Goal: Task Accomplishment & Management: Manage account settings

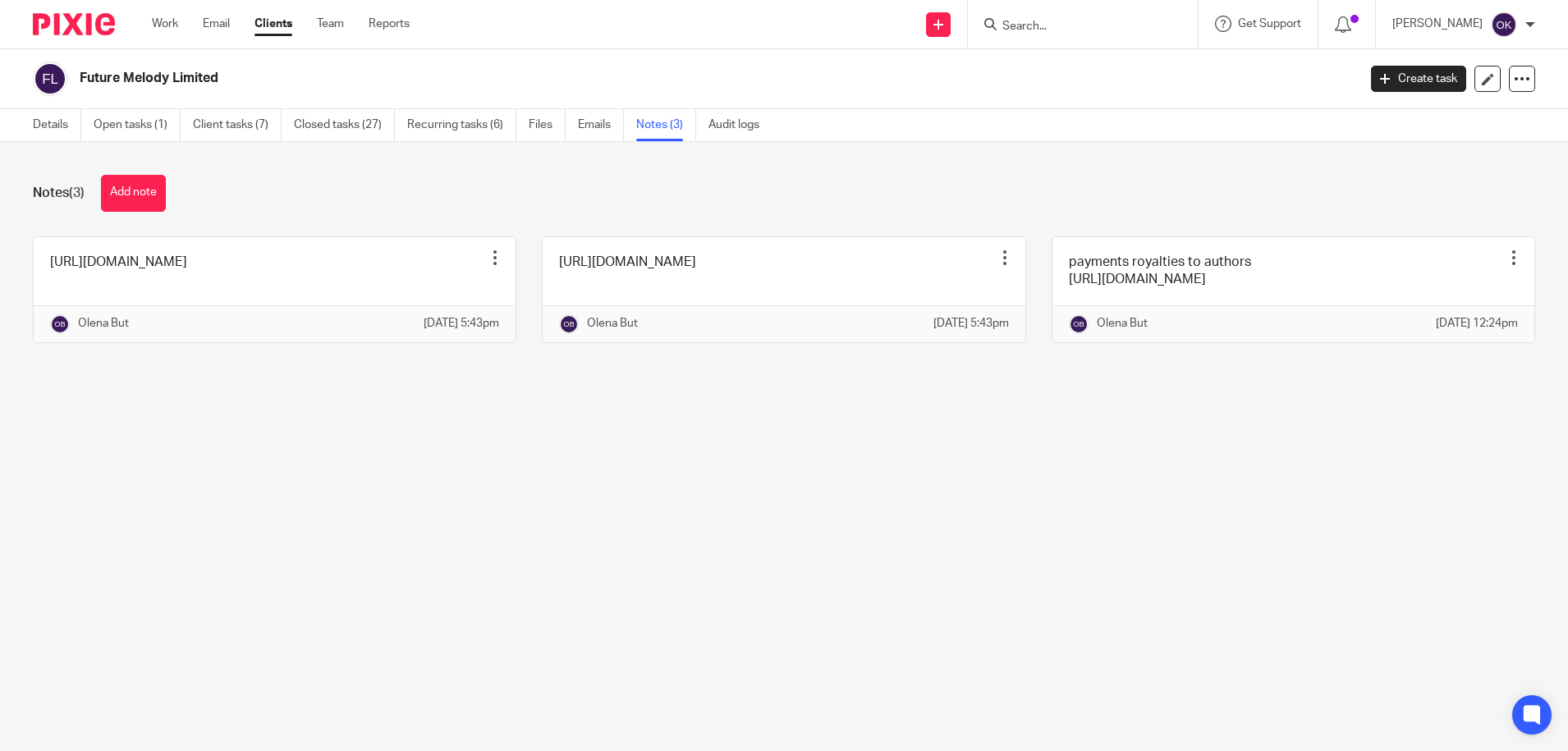
click at [91, 22] on img at bounding box center [73, 24] width 82 height 22
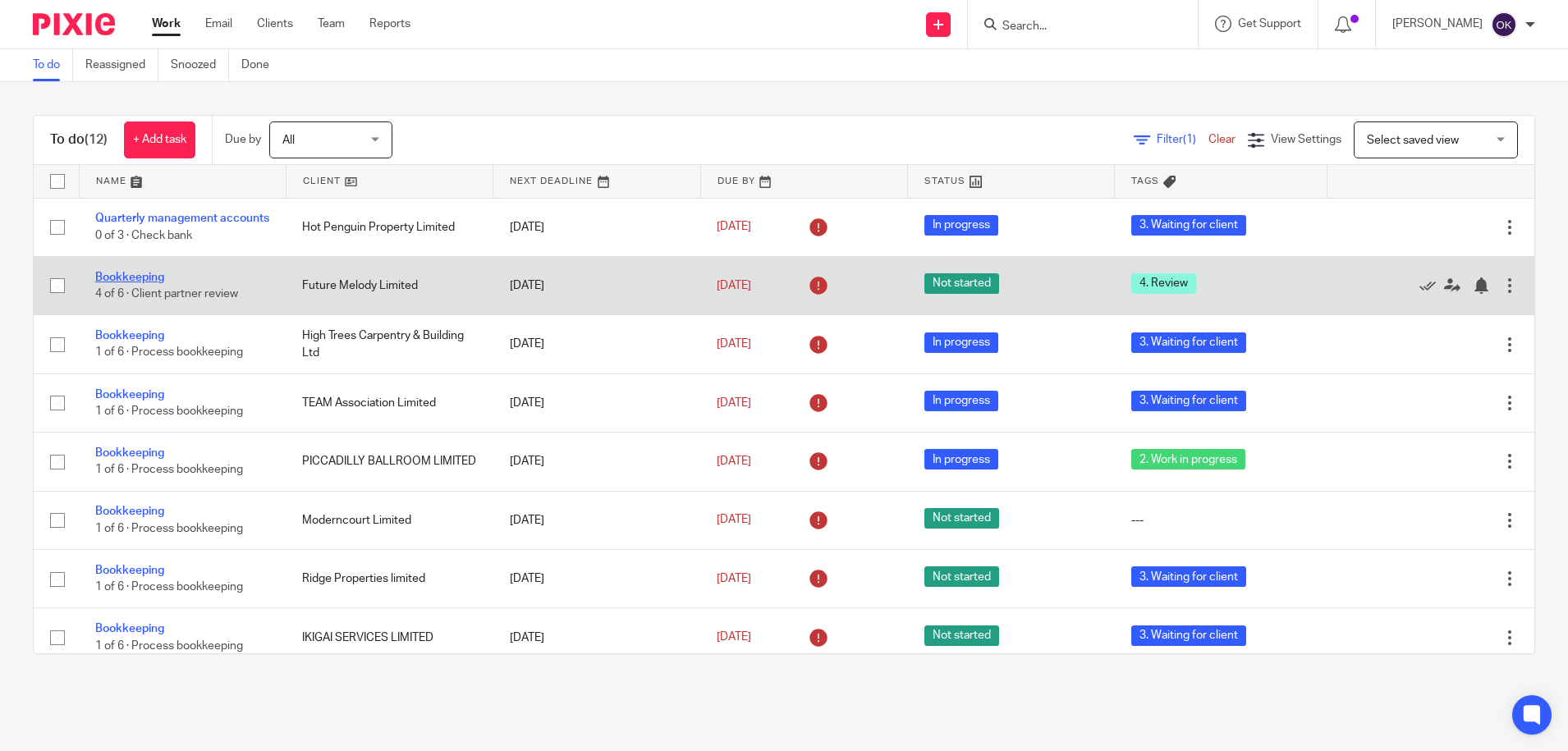
click at [144, 283] on link "Bookkeeping" at bounding box center [129, 277] width 69 height 12
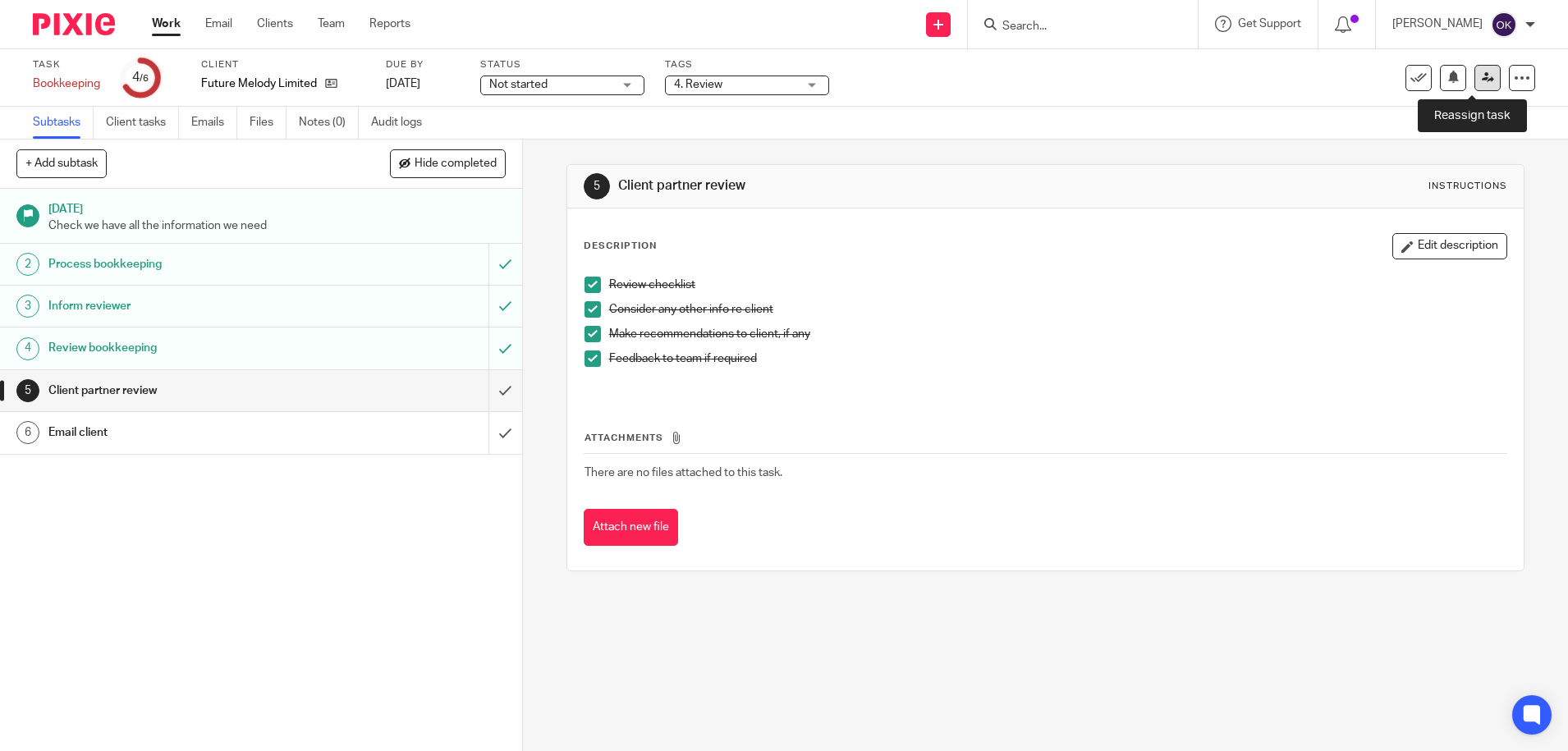
click at [1481, 78] on icon at bounding box center [1487, 77] width 12 height 12
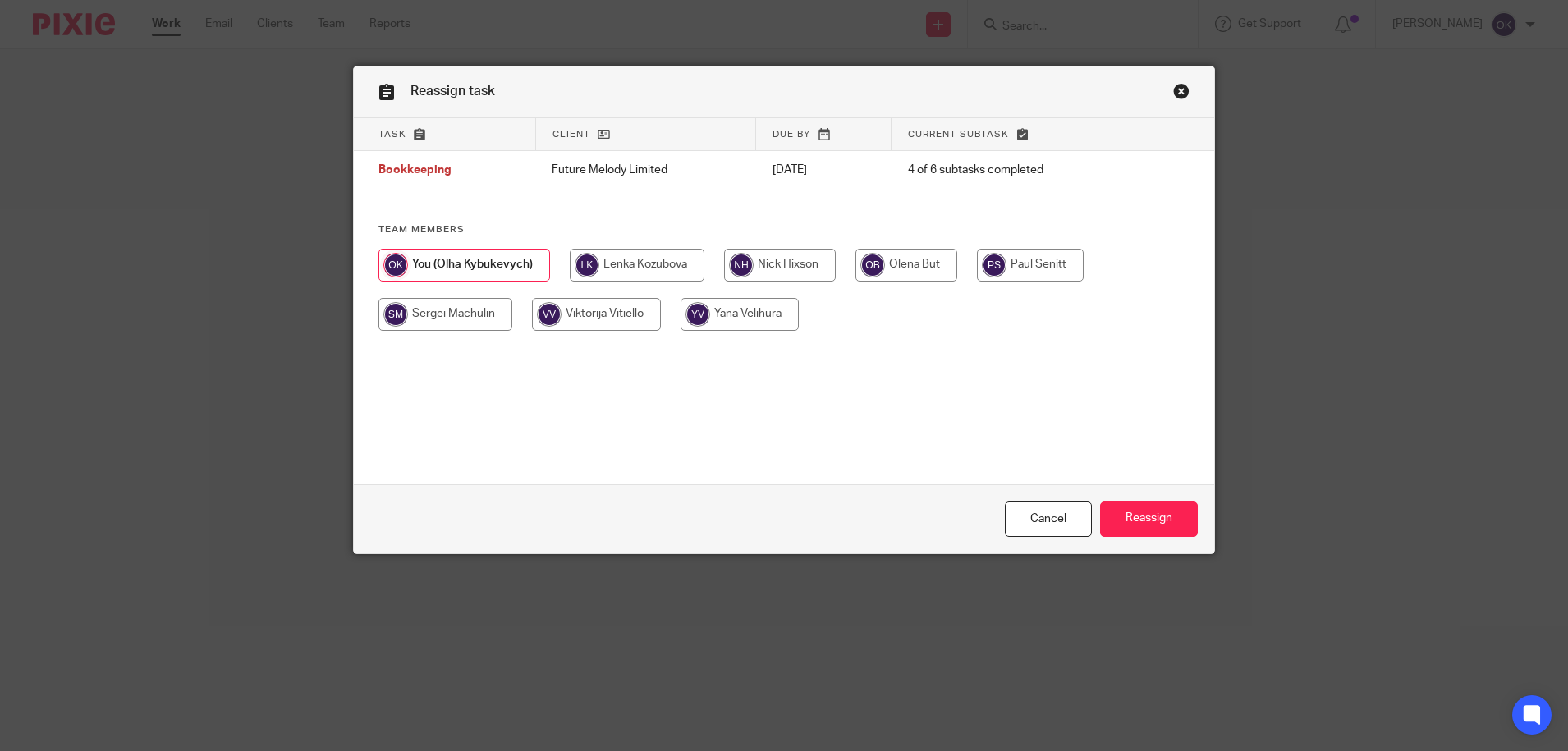
drag, startPoint x: 781, startPoint y: 264, endPoint x: 794, endPoint y: 264, distance: 13.0
click at [783, 264] on input "radio" at bounding box center [779, 265] width 112 height 32
radio input "true"
click at [1138, 525] on input "Reassign" at bounding box center [1148, 519] width 97 height 35
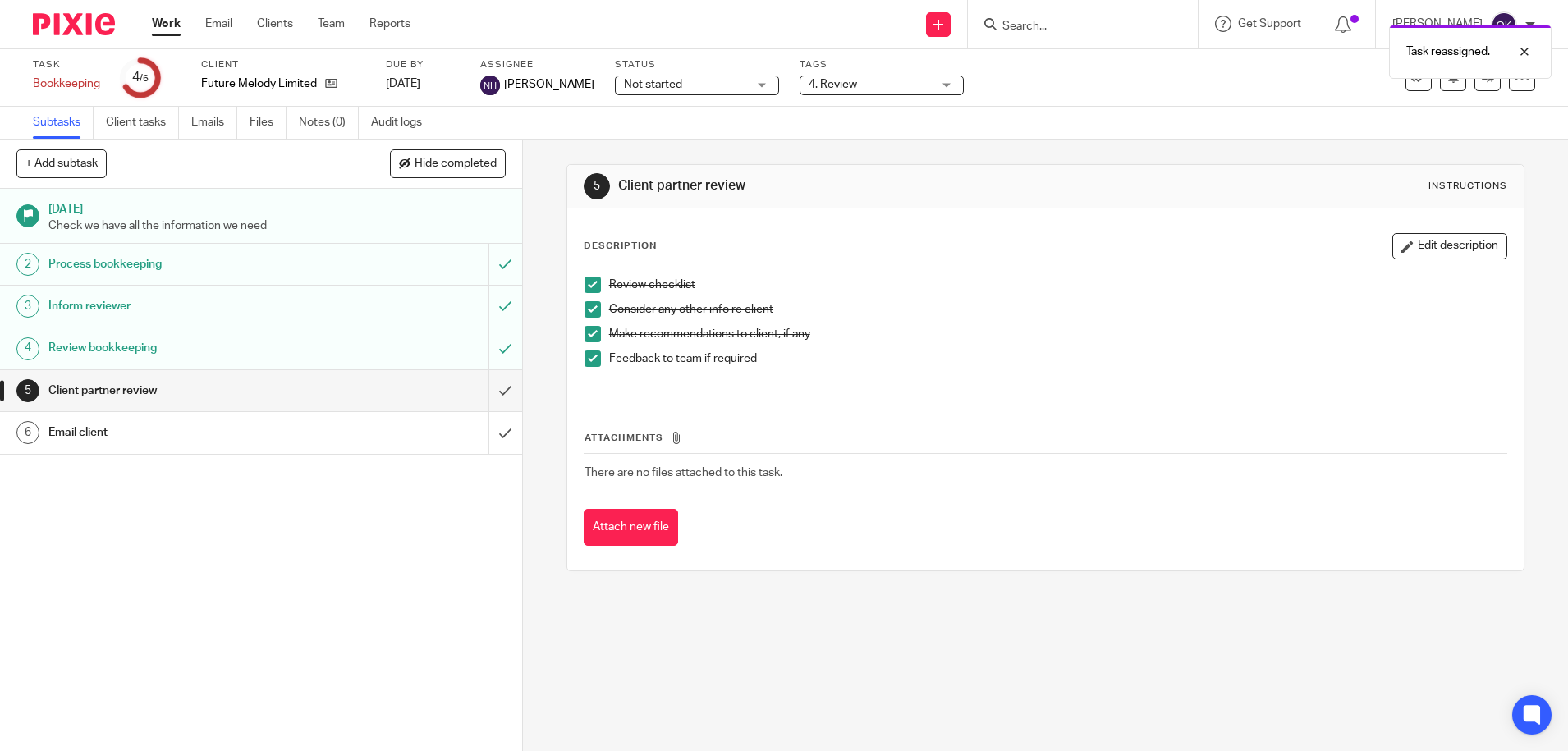
click at [55, 20] on img at bounding box center [73, 24] width 82 height 22
